Goal: Information Seeking & Learning: Learn about a topic

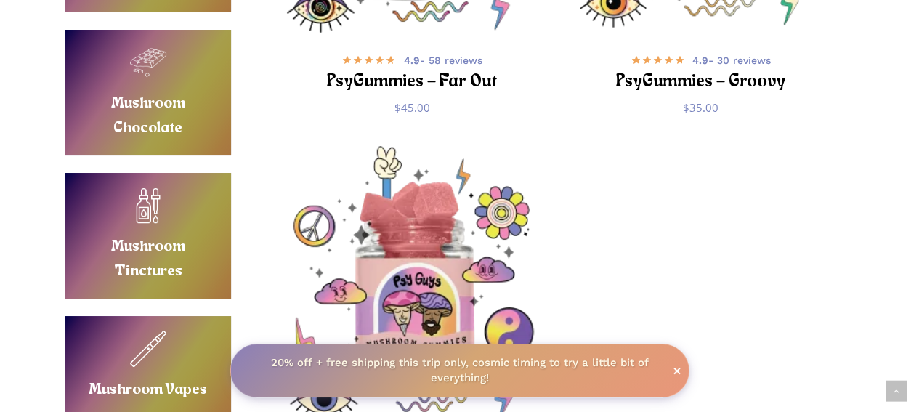
scroll to position [681, 0]
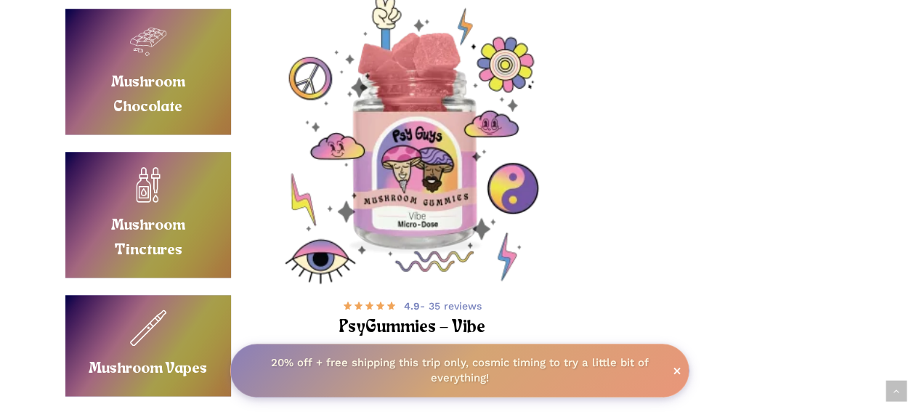
click at [436, 238] on img "PsyGummies - Vibe" at bounding box center [411, 140] width 288 height 288
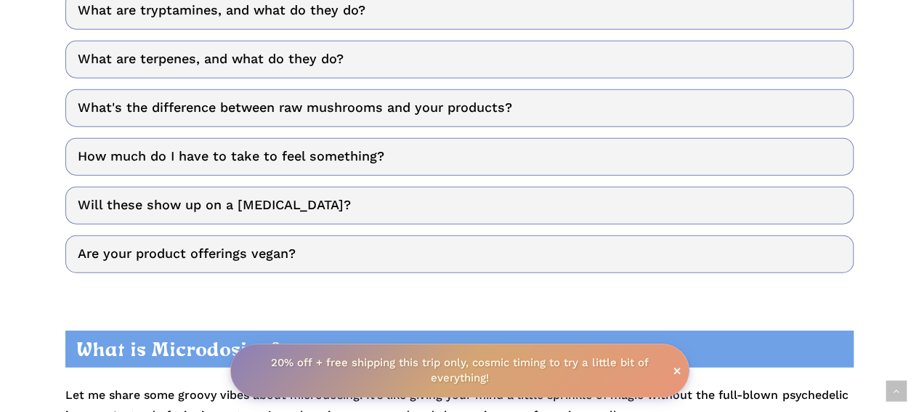
scroll to position [4496, 0]
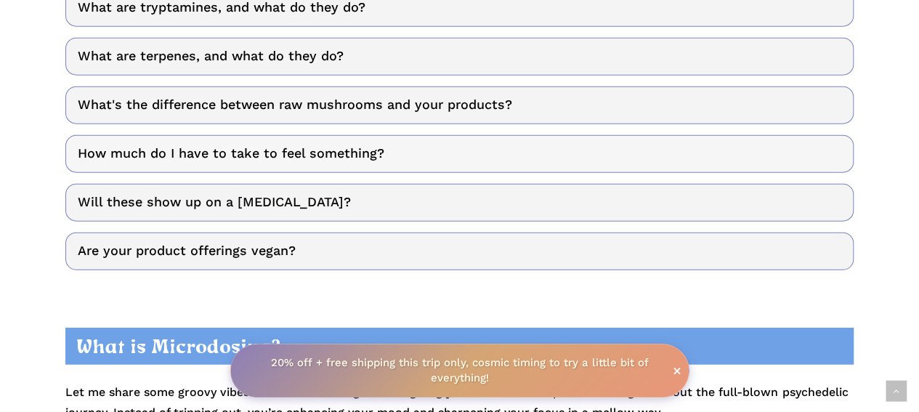
click at [350, 149] on link "How much do I have to take to feel something?" at bounding box center [459, 154] width 788 height 38
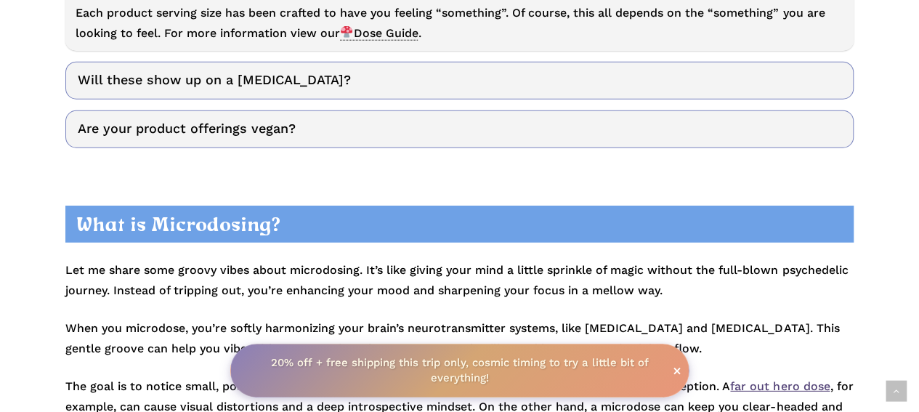
scroll to position [4741, 0]
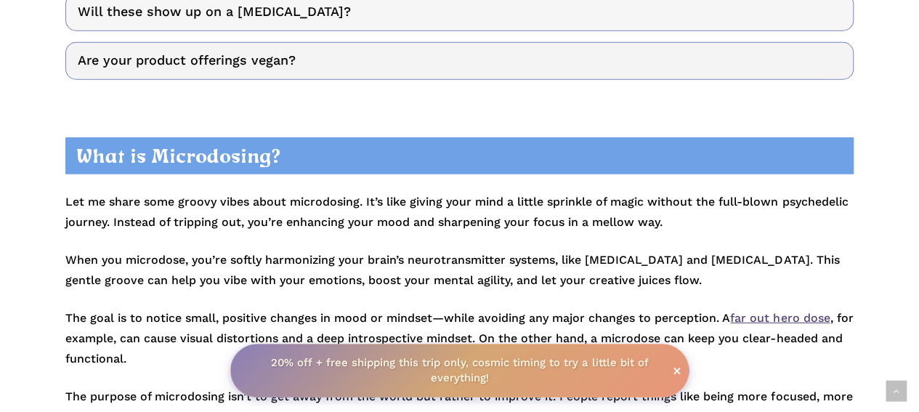
click at [282, 6] on link "Will these show up on a [MEDICAL_DATA]?" at bounding box center [459, 12] width 788 height 38
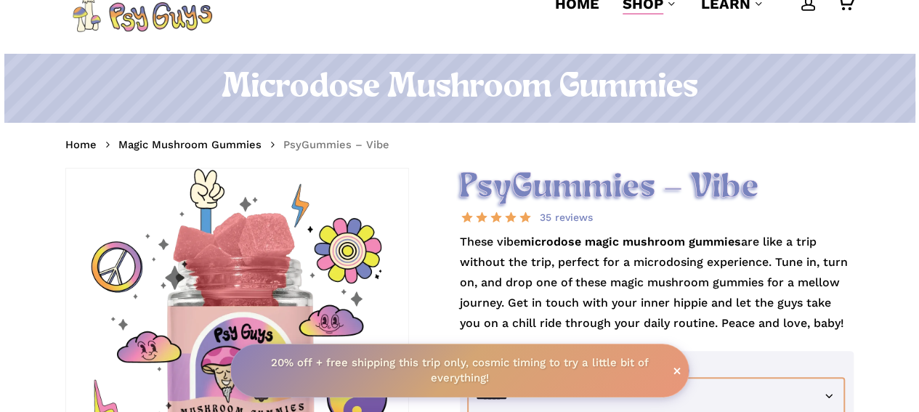
scroll to position [112, 0]
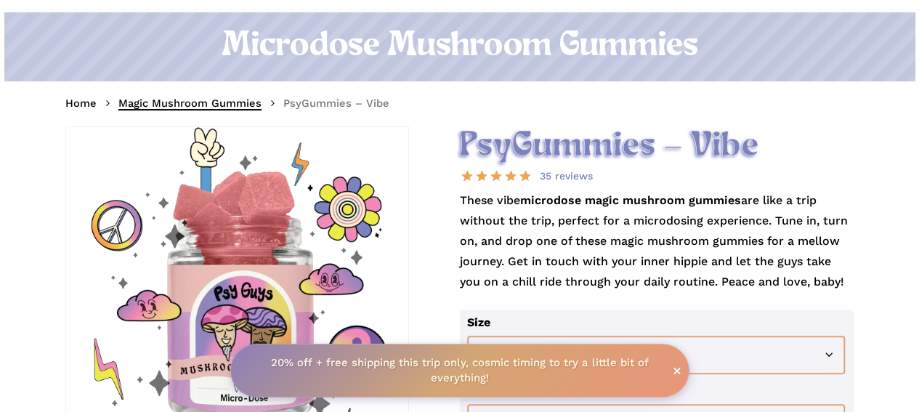
click at [190, 99] on link "Magic Mushroom Gummies" at bounding box center [189, 103] width 143 height 15
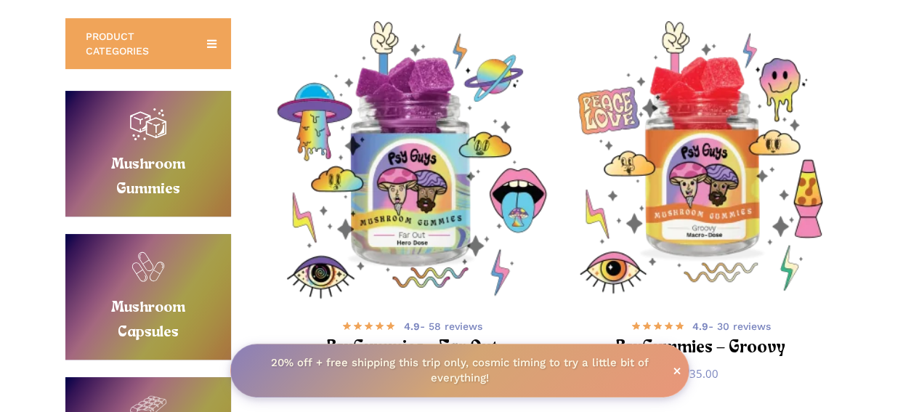
scroll to position [320, 0]
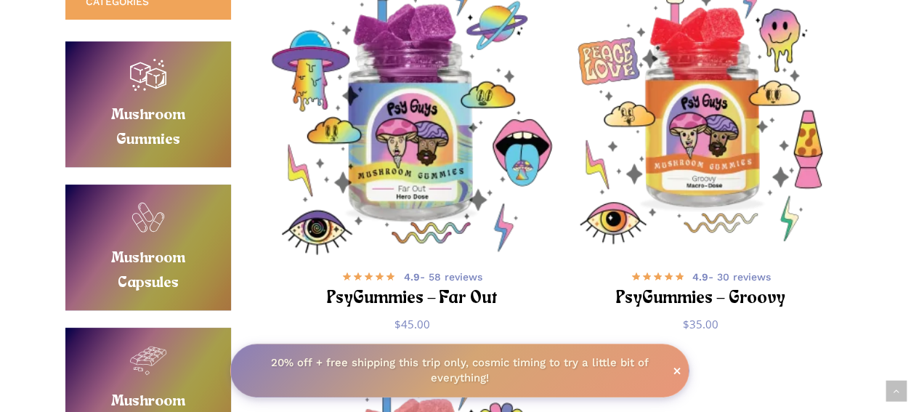
click at [401, 168] on img "PsyGummies - Far Out" at bounding box center [411, 110] width 288 height 288
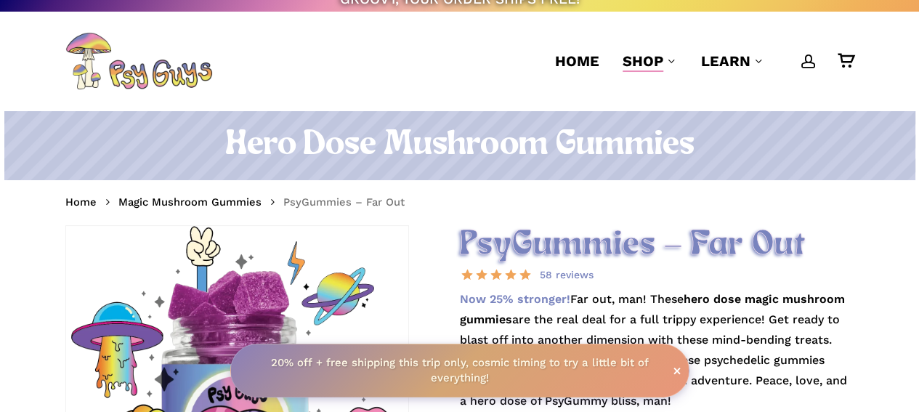
scroll to position [13, 0]
click at [161, 201] on link "Magic Mushroom Gummies" at bounding box center [189, 202] width 143 height 15
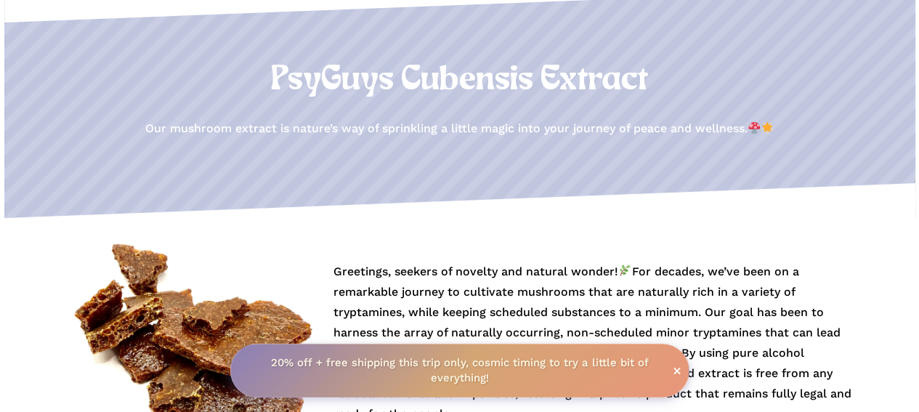
scroll to position [148, 0]
